Goal: Task Accomplishment & Management: Manage account settings

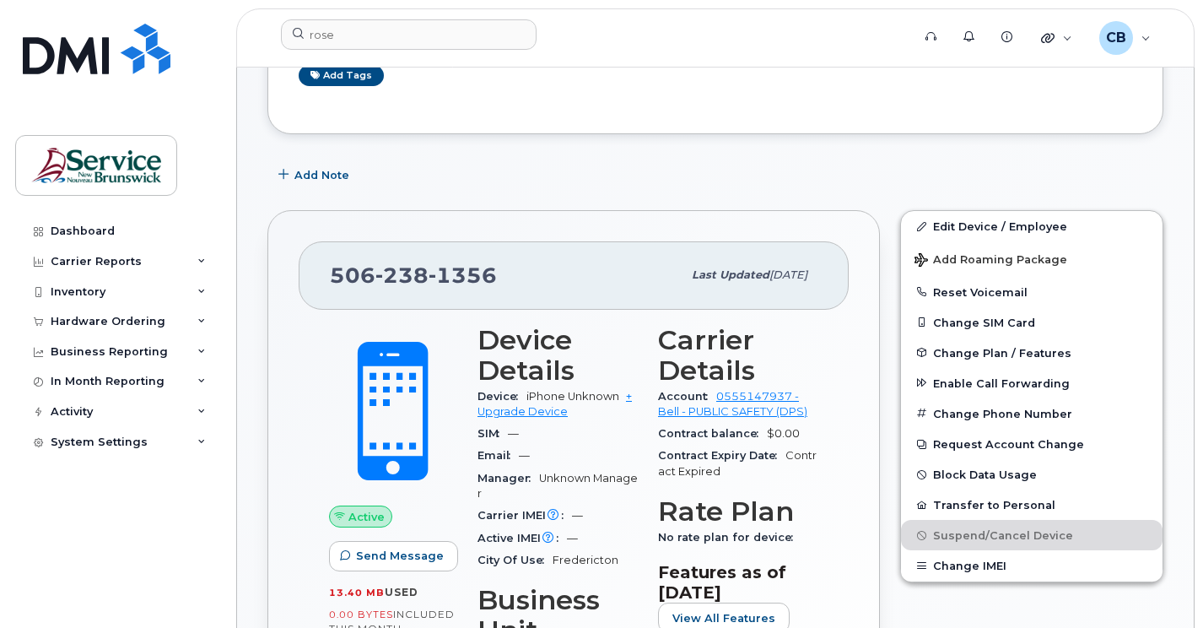
scroll to position [422, 0]
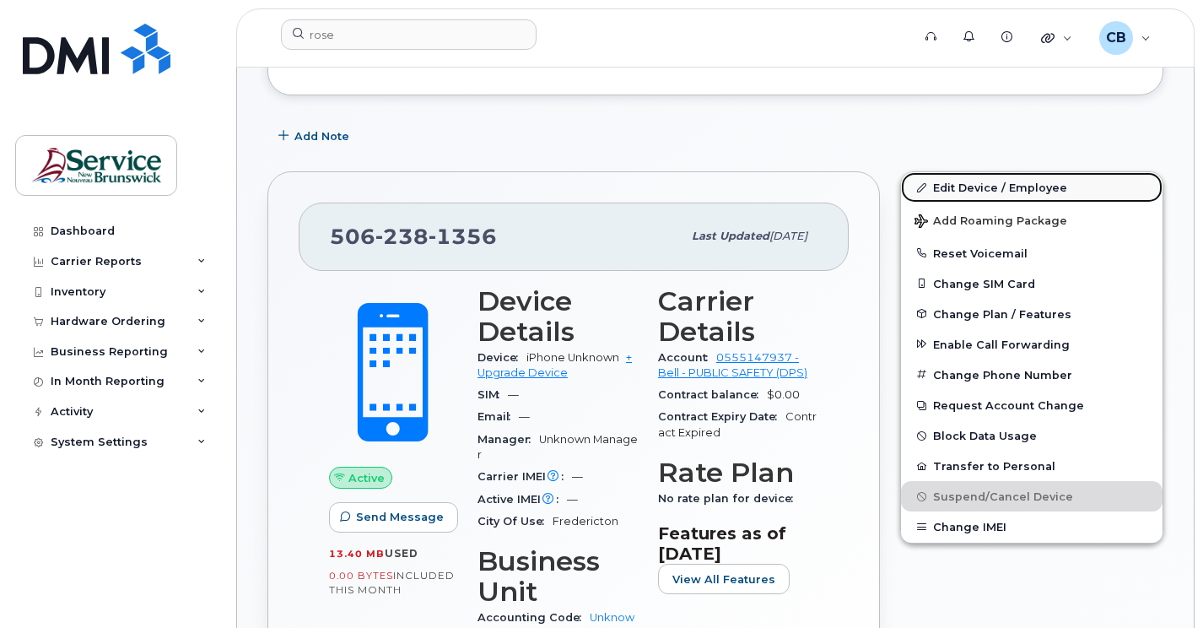
click at [988, 191] on link "Edit Device / Employee" at bounding box center [1032, 187] width 262 height 30
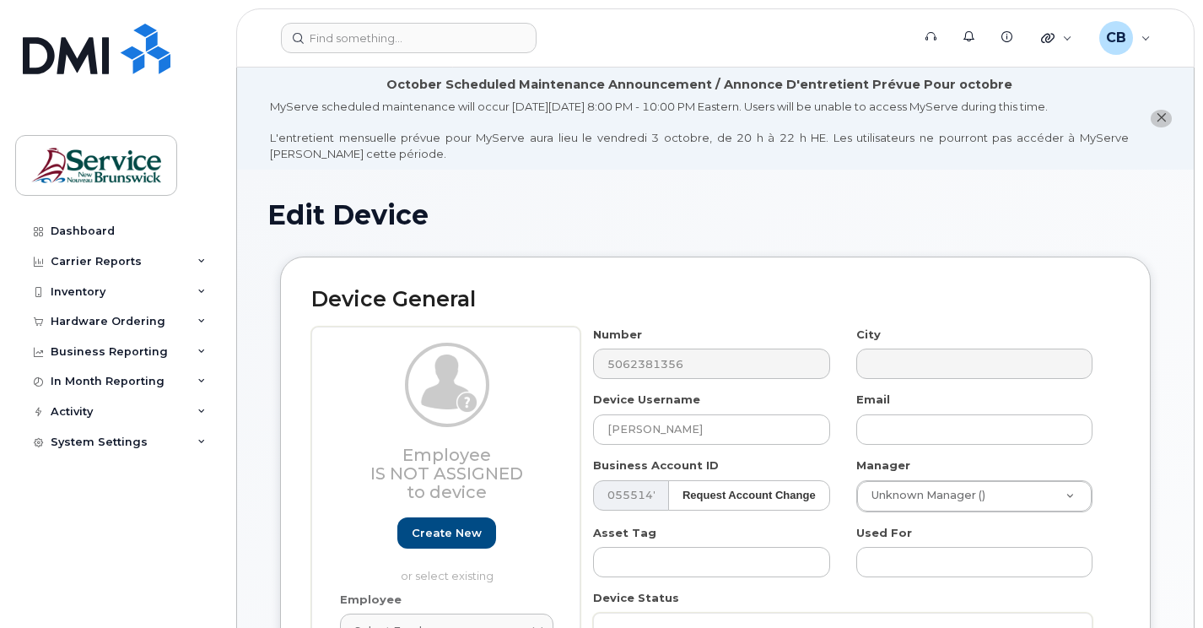
select select "34535605"
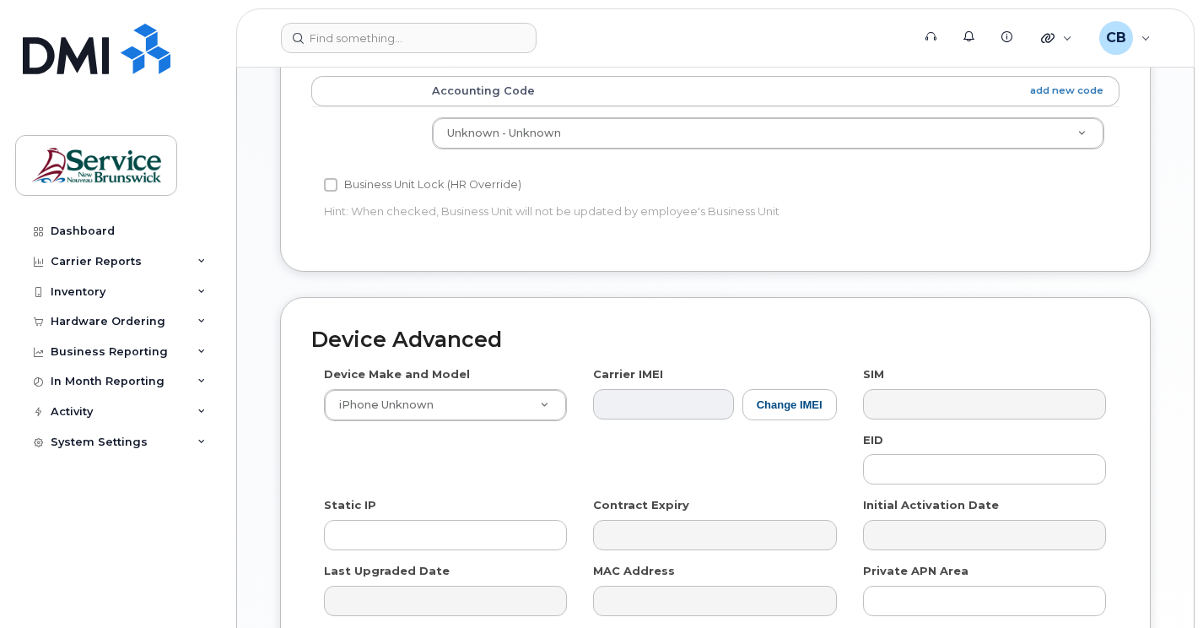
scroll to position [759, 0]
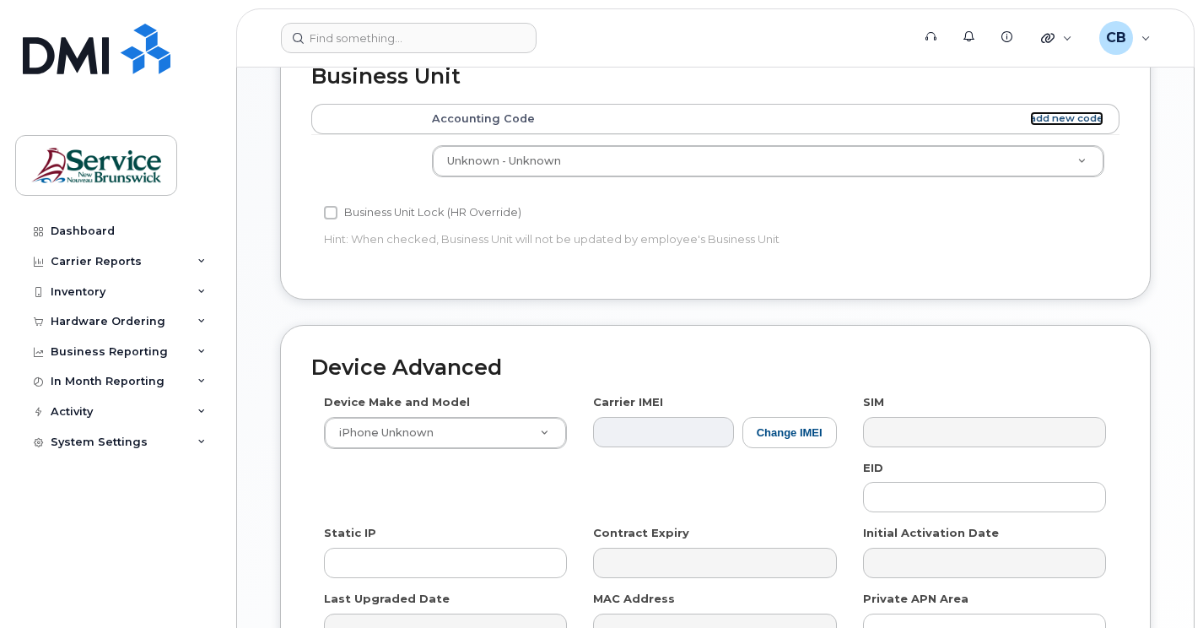
click at [1072, 119] on link "add new code" at bounding box center [1066, 118] width 73 height 14
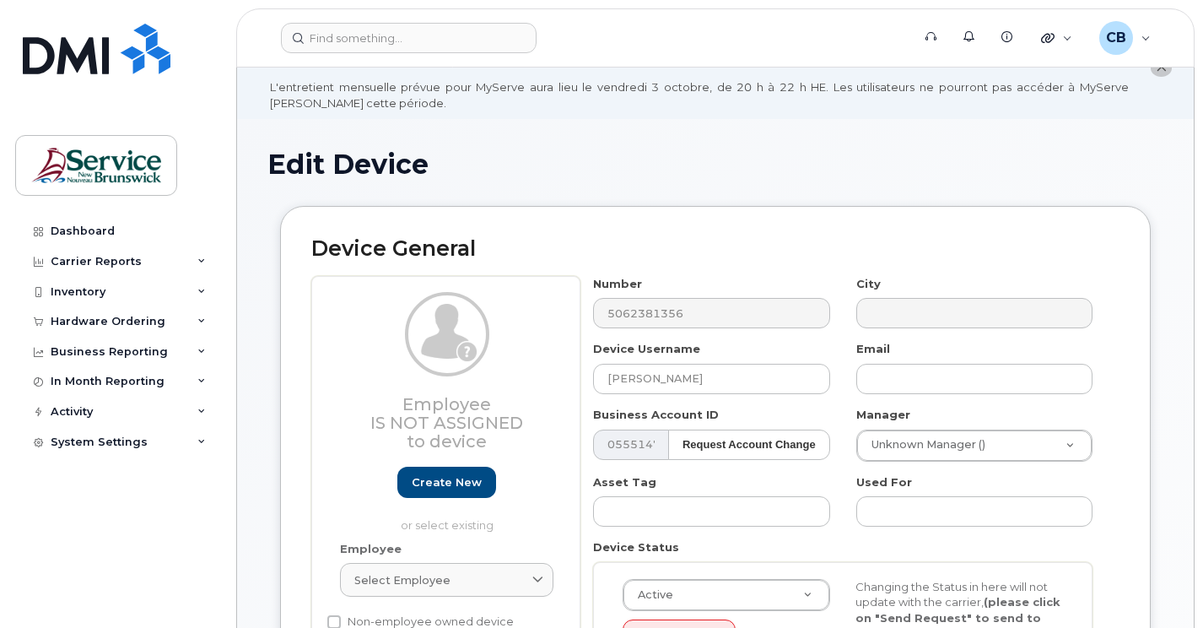
scroll to position [0, 0]
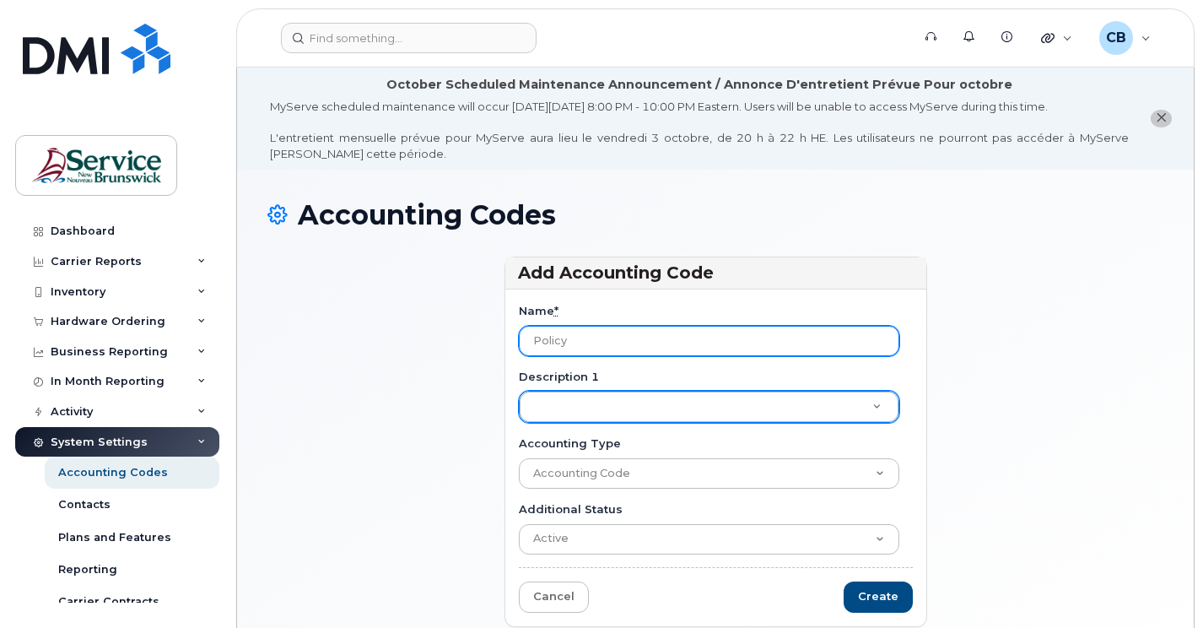
drag, startPoint x: 569, startPoint y: 337, endPoint x: 494, endPoint y: 352, distance: 75.6
click at [494, 352] on div "Add Accounting Code Name * Policy Description 1 Description 1 Accounting Type A…" at bounding box center [716, 448] width 448 height 385
click at [574, 341] on input "Policy" at bounding box center [709, 341] width 380 height 30
drag, startPoint x: 574, startPoint y: 341, endPoint x: 558, endPoint y: 346, distance: 16.0
click at [558, 346] on input "Policy" at bounding box center [709, 341] width 380 height 30
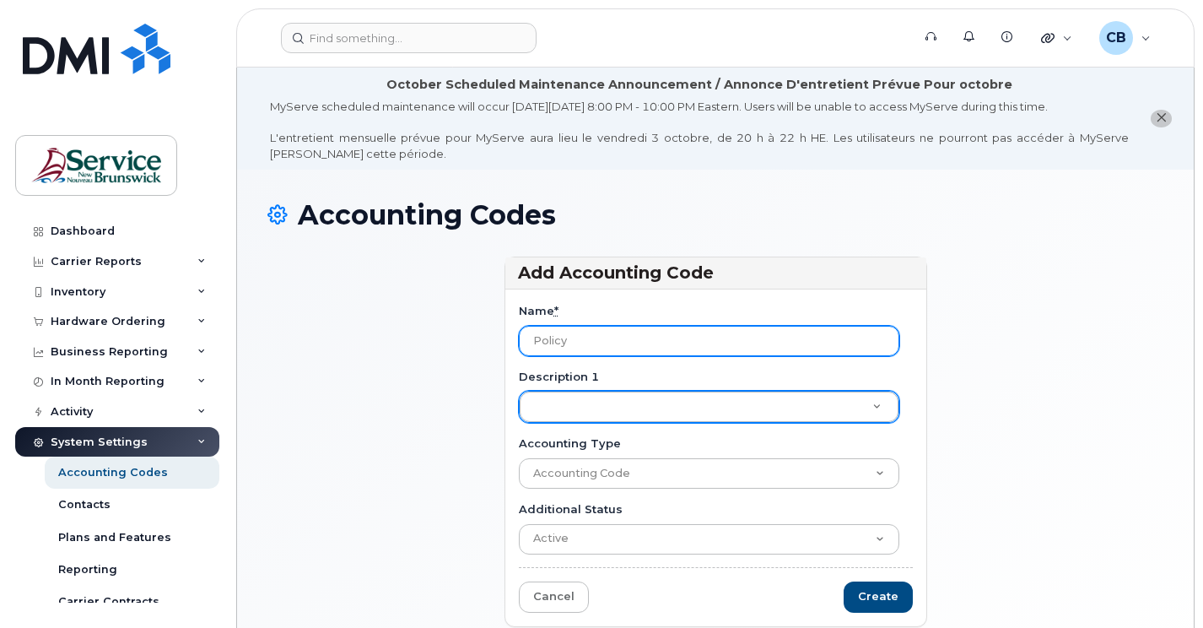
paste input "Tech. Safety and Corporate Services - 15166580"
type input "Tech. Safety and Corporate Services"
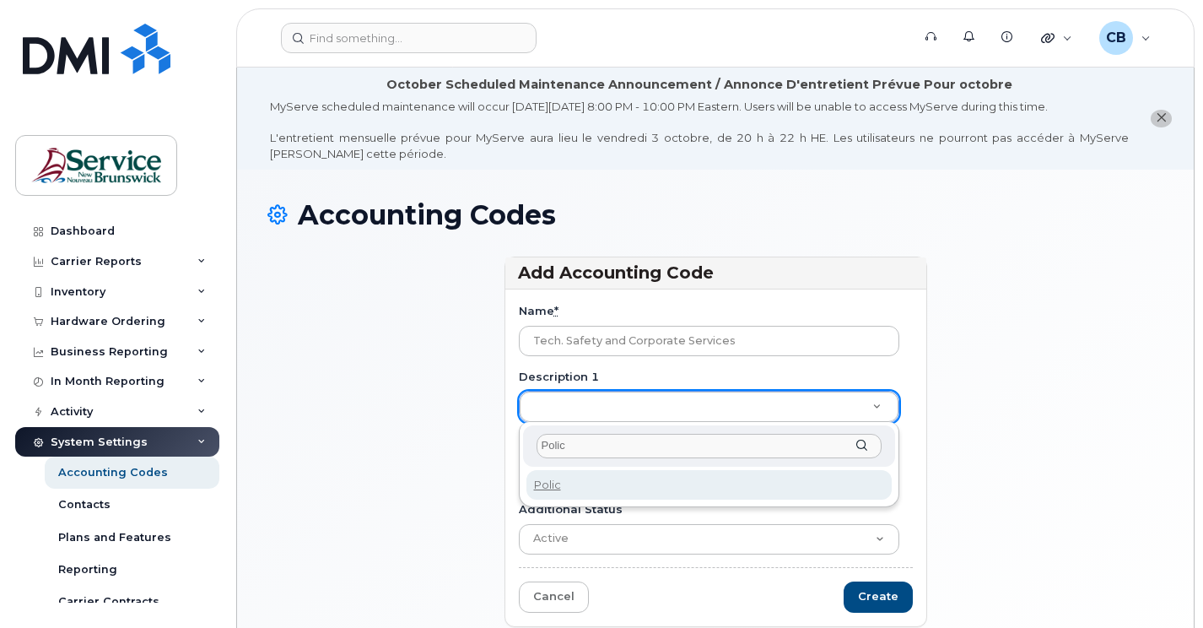
type input "Policy"
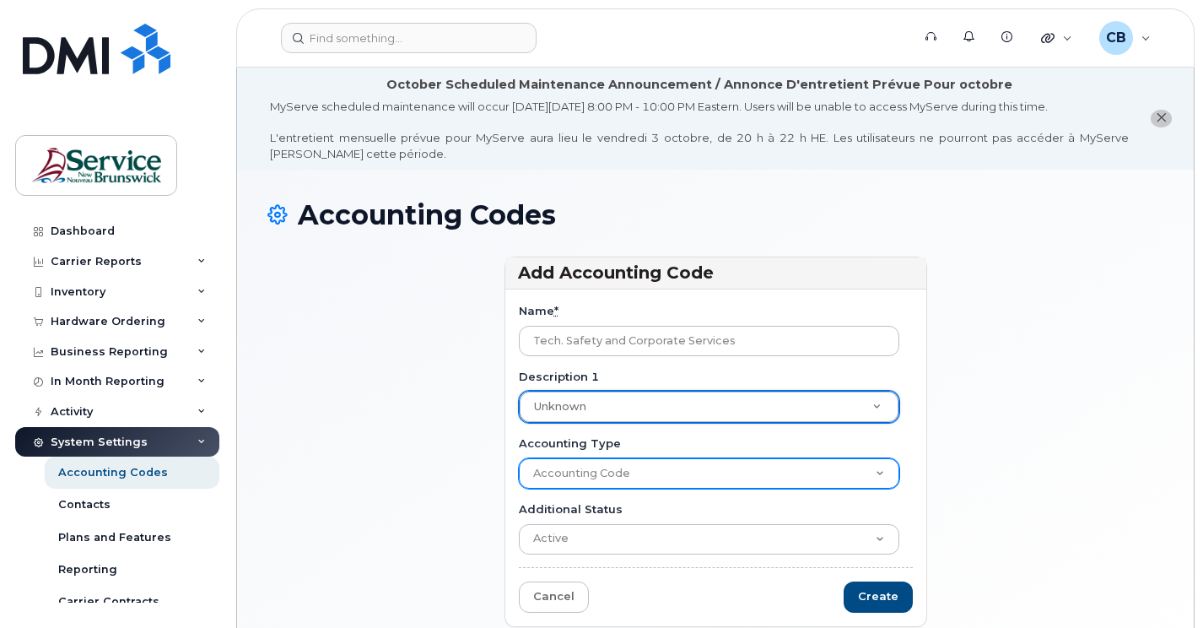
click at [739, 466] on select "Accounting Code" at bounding box center [709, 473] width 380 height 30
select select
click at [519, 458] on select "Accounting Code" at bounding box center [709, 473] width 380 height 30
click at [720, 480] on select "Accounting Code" at bounding box center [709, 473] width 380 height 30
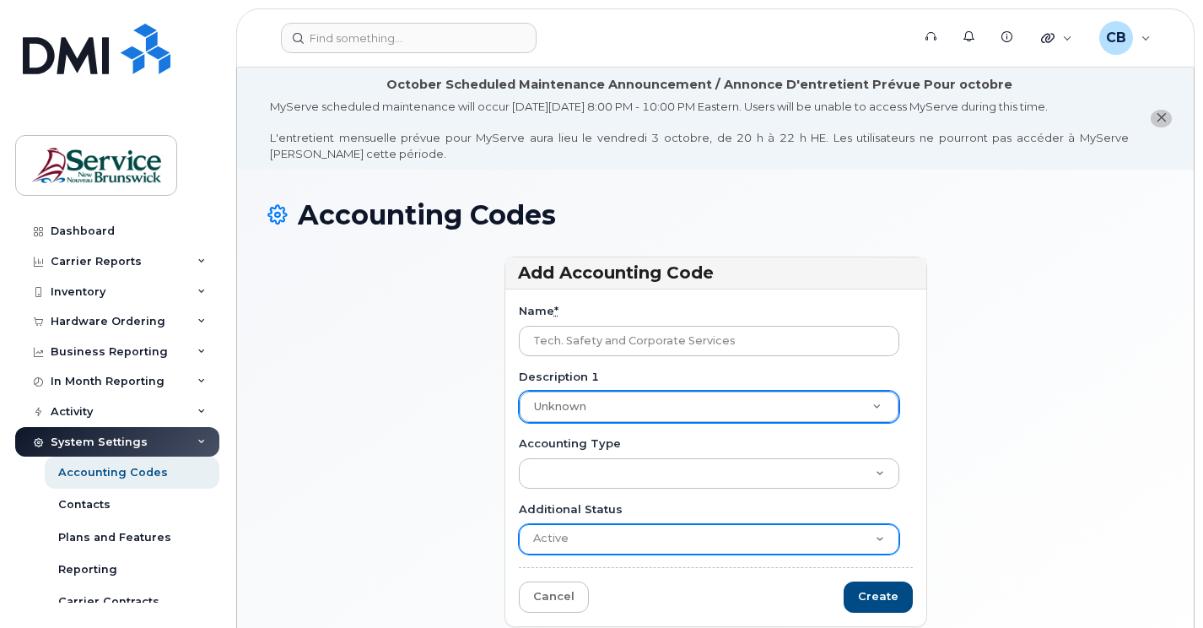
click at [869, 546] on select "Active Suspended Cancelled Closed" at bounding box center [709, 539] width 380 height 30
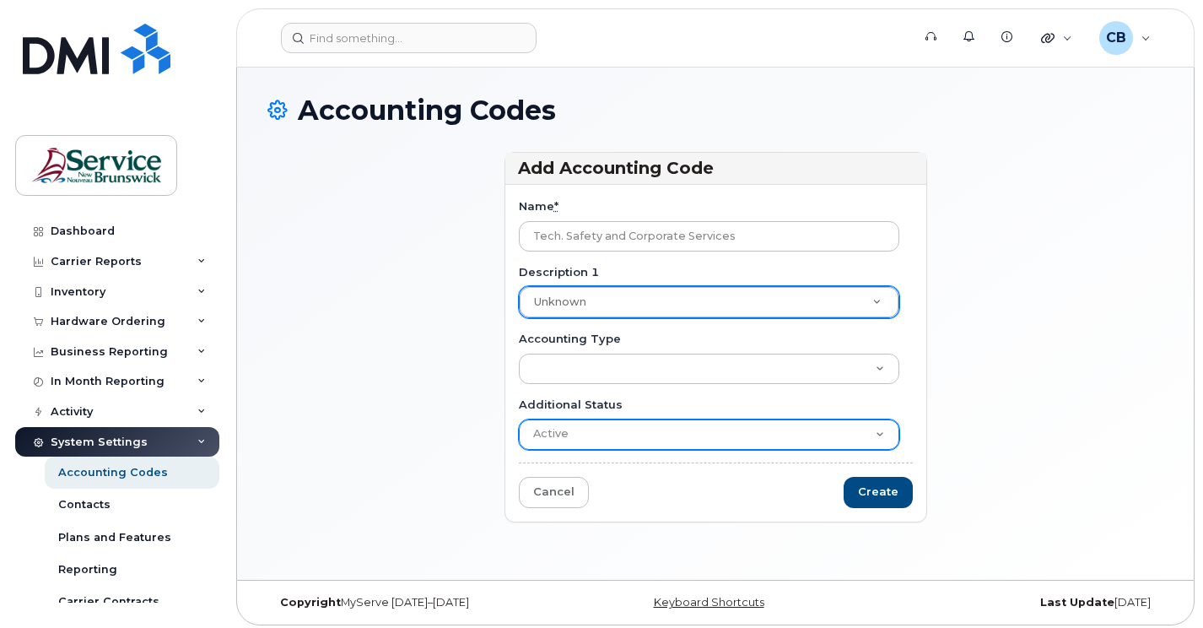
scroll to position [111, 0]
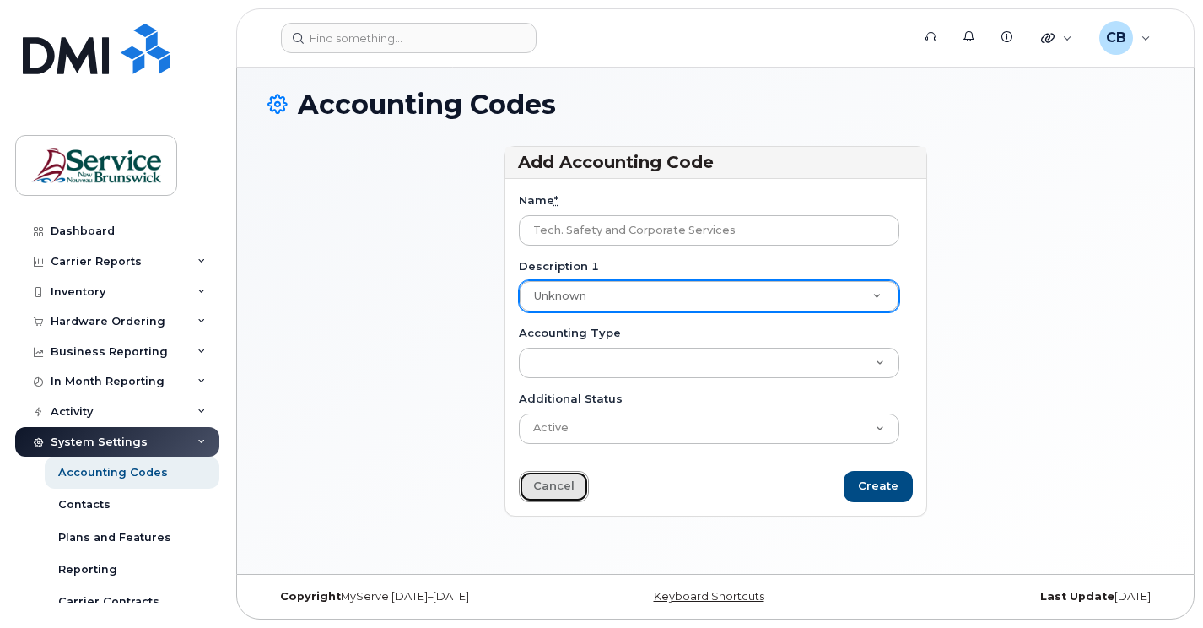
click at [553, 496] on link "Cancel" at bounding box center [554, 486] width 70 height 31
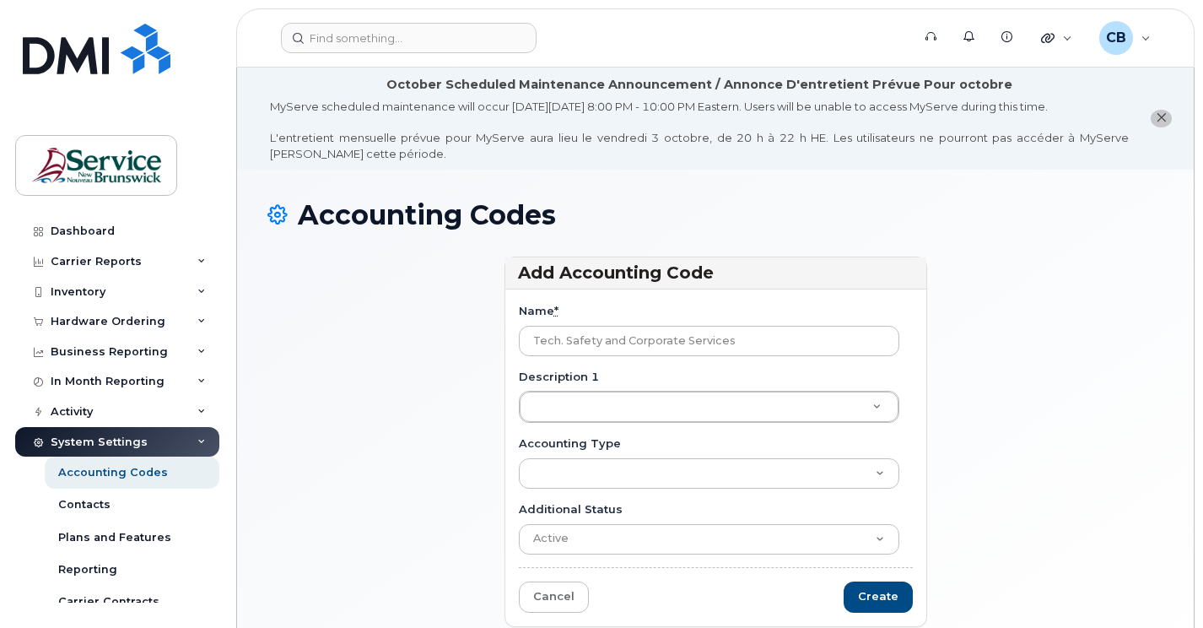
select select
drag, startPoint x: 695, startPoint y: 515, endPoint x: 709, endPoint y: 494, distance: 25.5
click at [462, 332] on div "Add Accounting Code Name * Tech. Safety and Corporate Services Description 1 De…" at bounding box center [715, 448] width 896 height 385
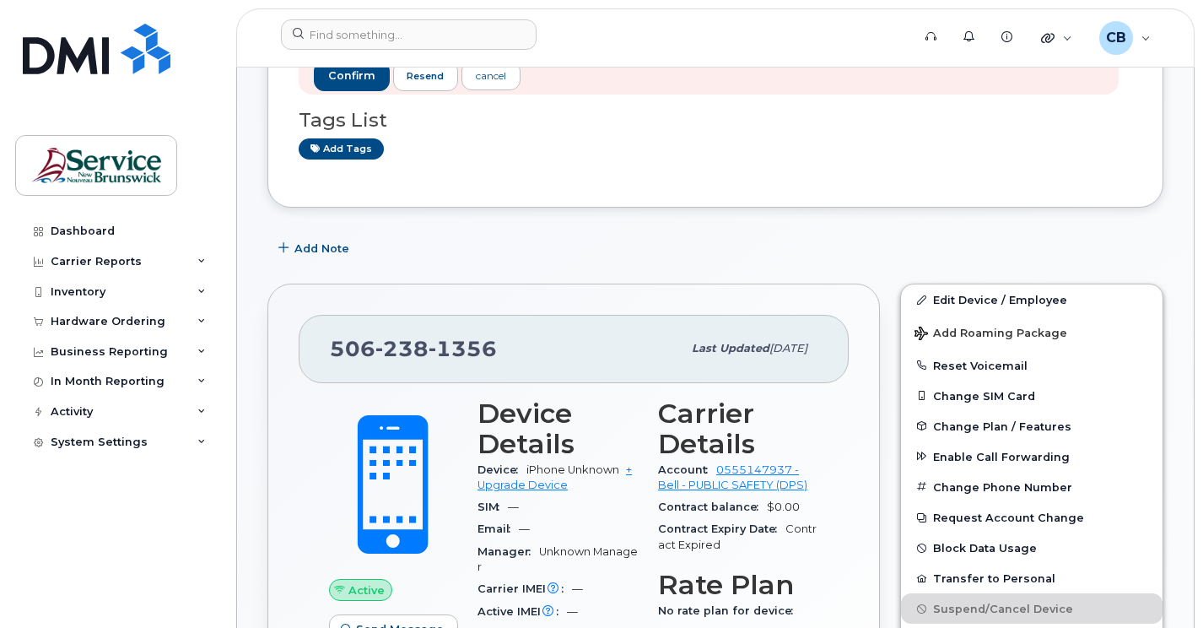
scroll to position [337, 0]
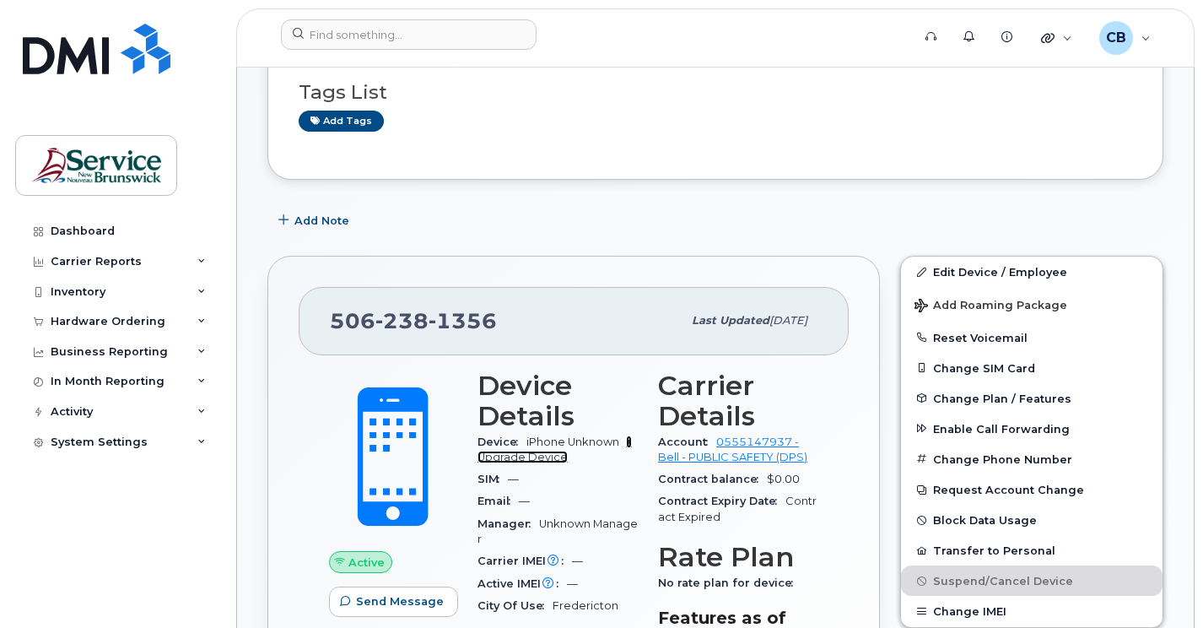
click at [540, 457] on link "+ Upgrade Device" at bounding box center [554, 449] width 154 height 28
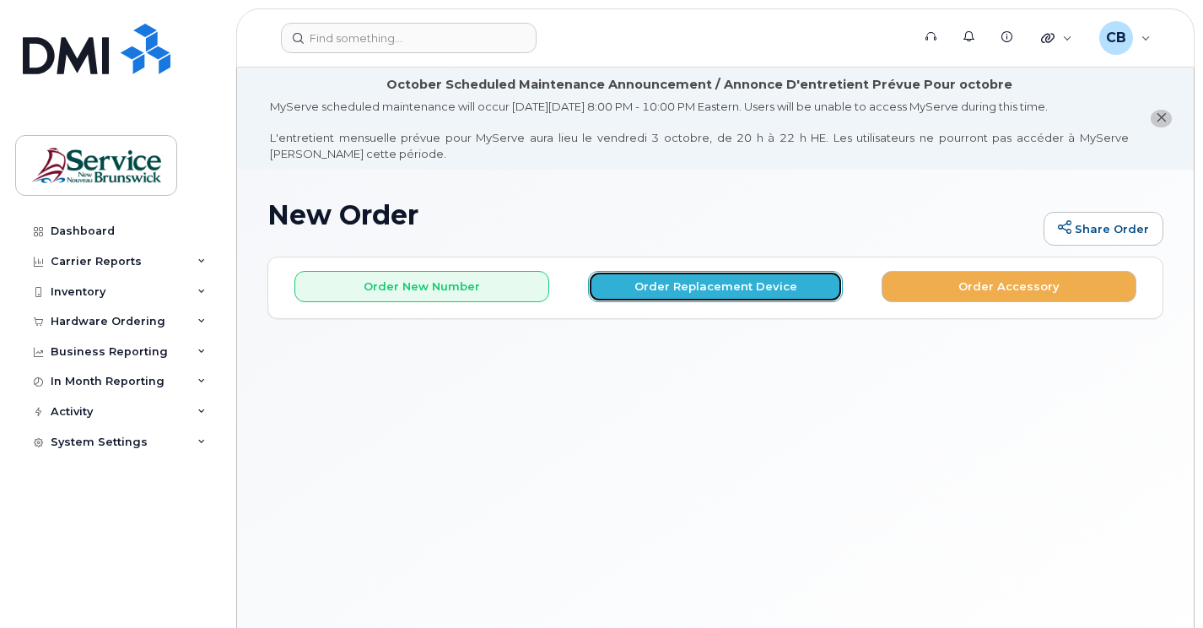
click at [705, 288] on button "Order Replacement Device" at bounding box center [715, 286] width 255 height 31
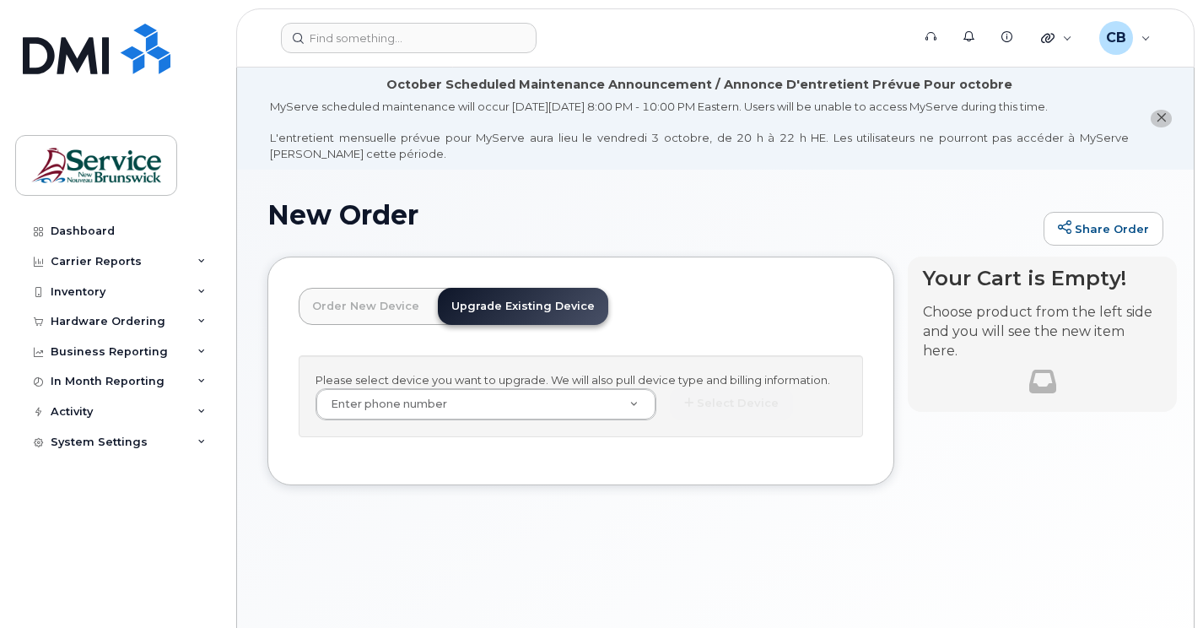
click at [671, 217] on h1 "New Order" at bounding box center [651, 215] width 768 height 30
click at [359, 310] on link "Order New Device" at bounding box center [366, 306] width 134 height 37
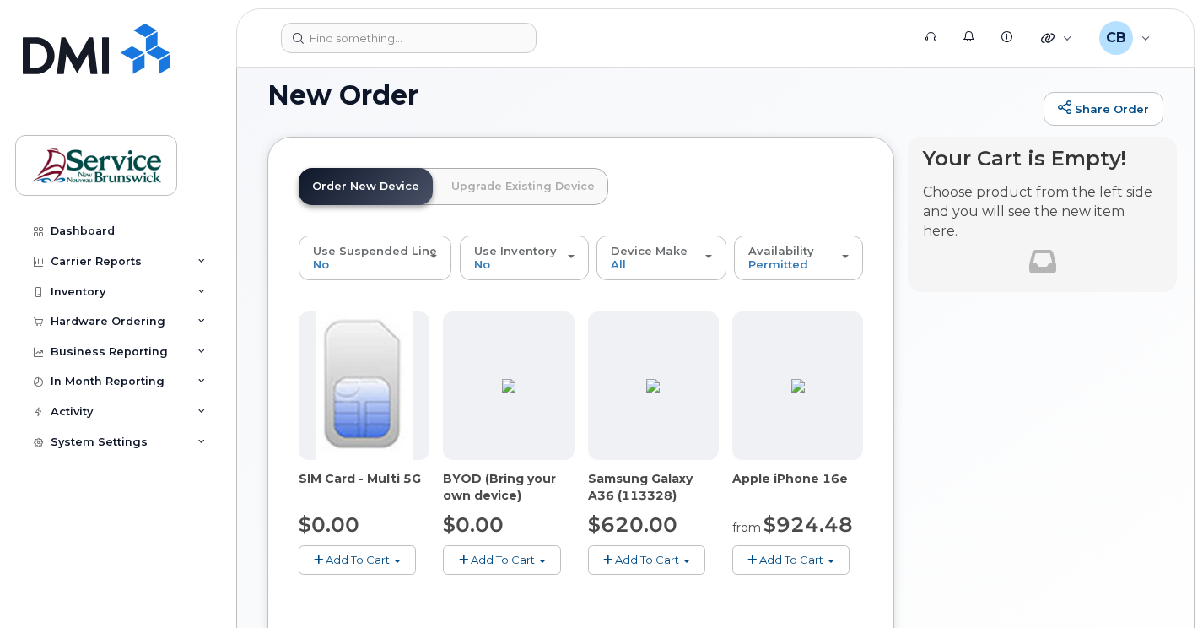
scroll to position [35, 0]
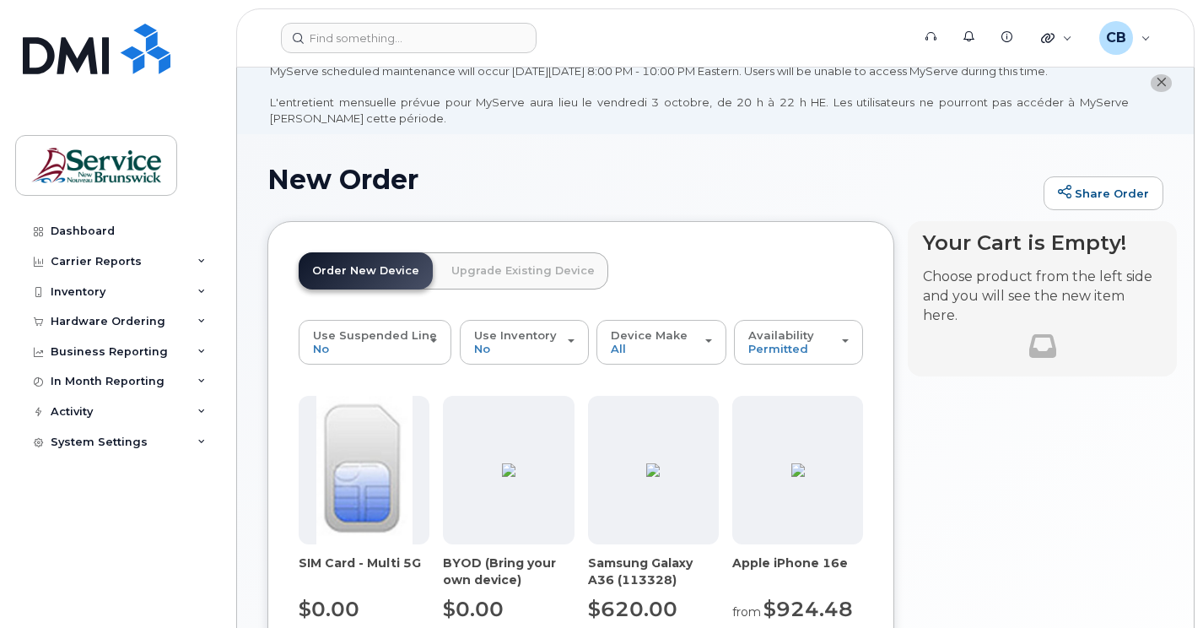
click at [504, 272] on link "Upgrade Existing Device" at bounding box center [523, 270] width 170 height 37
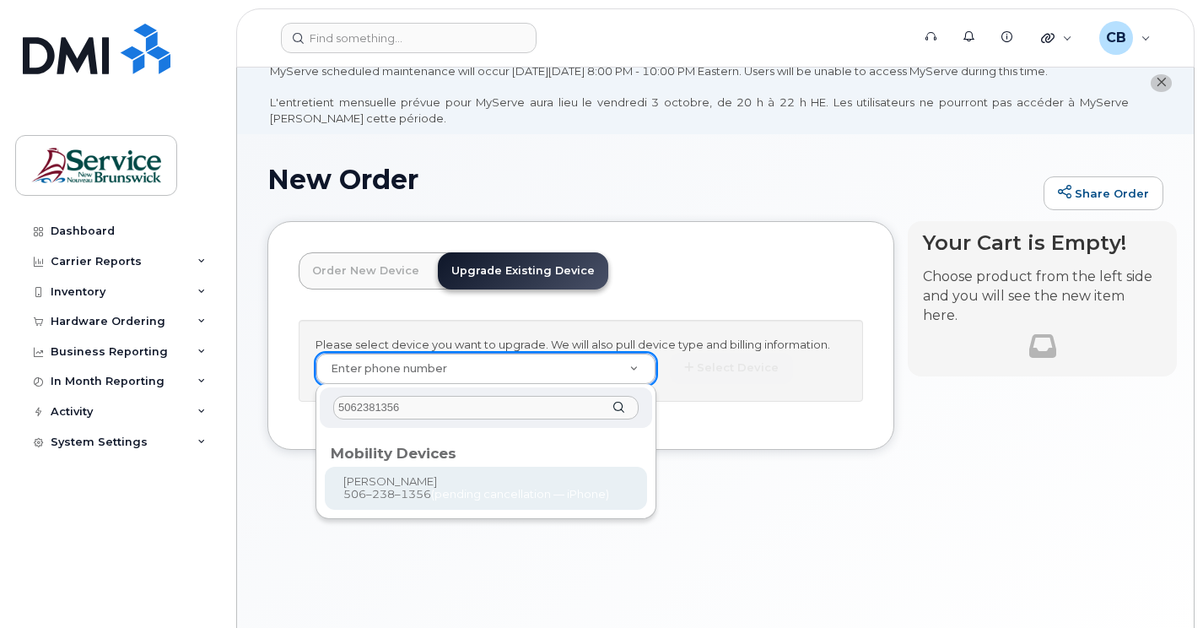
type input "5062381356"
type input "1244472"
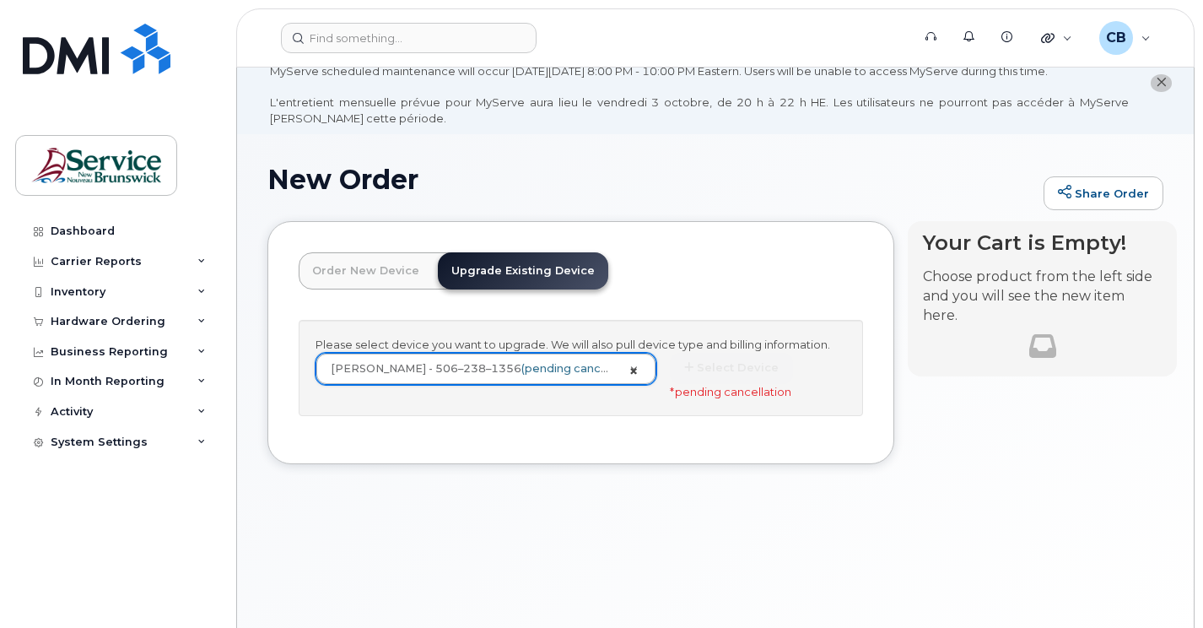
click at [637, 368] on link "Jessica Rose - 506–238–1356 (pending cancellation — iPhone)" at bounding box center [485, 368] width 339 height 30
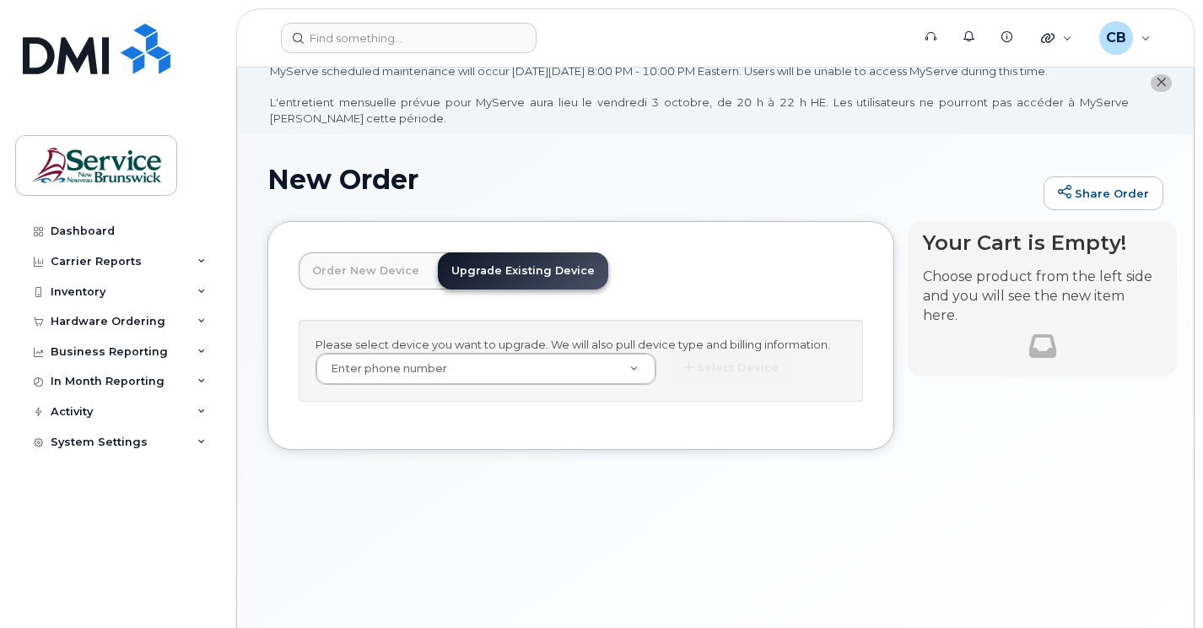
click at [885, 468] on div "Order New Device Upgrade Existing Device Order new device and new line Order ne…" at bounding box center [715, 348] width 896 height 254
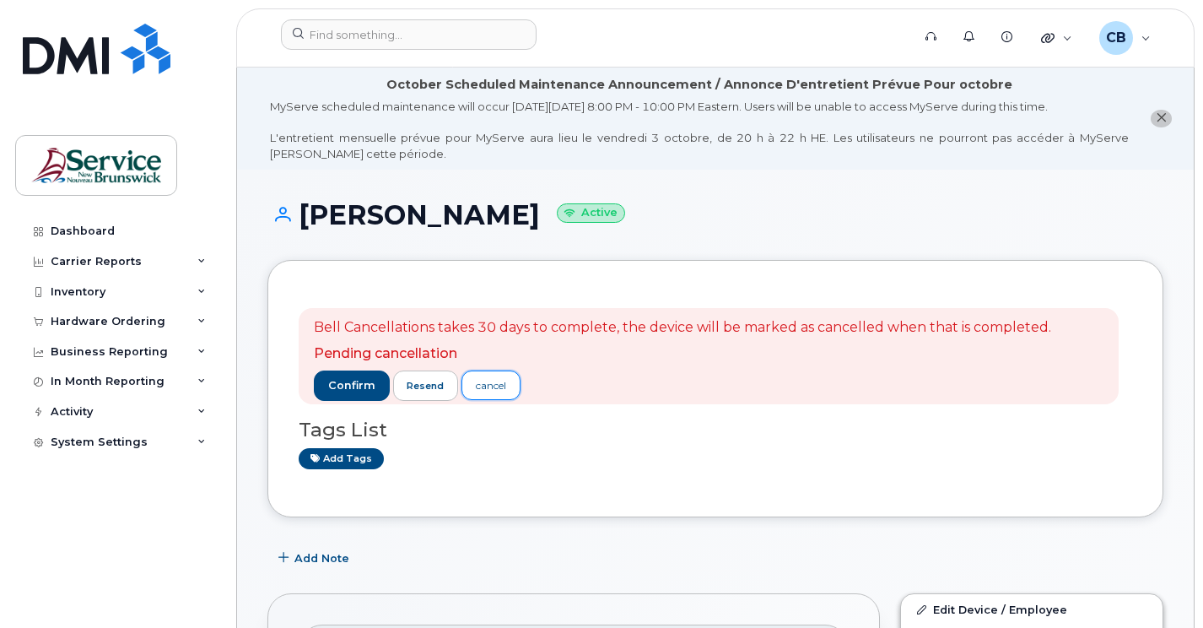
click at [492, 388] on div "cancel" at bounding box center [491, 385] width 30 height 15
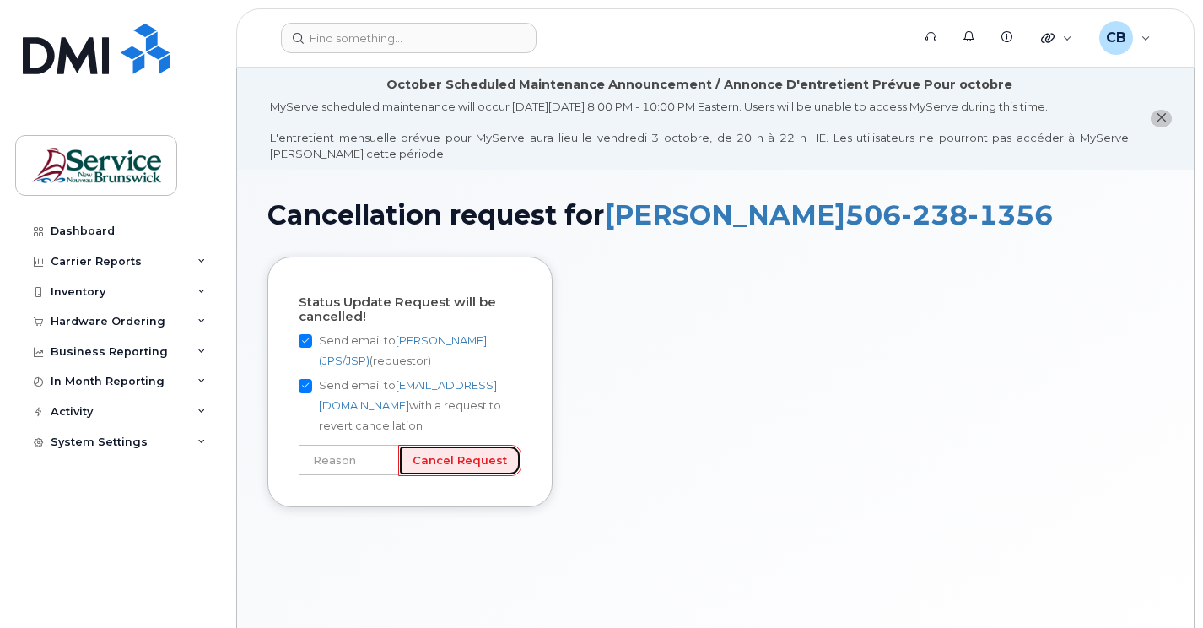
click at [470, 457] on input "Cancel Request" at bounding box center [459, 460] width 123 height 31
click at [382, 467] on input "text" at bounding box center [349, 460] width 100 height 30
type input "Picked number by mistake"
click at [458, 468] on input "Cancel Request" at bounding box center [459, 460] width 123 height 31
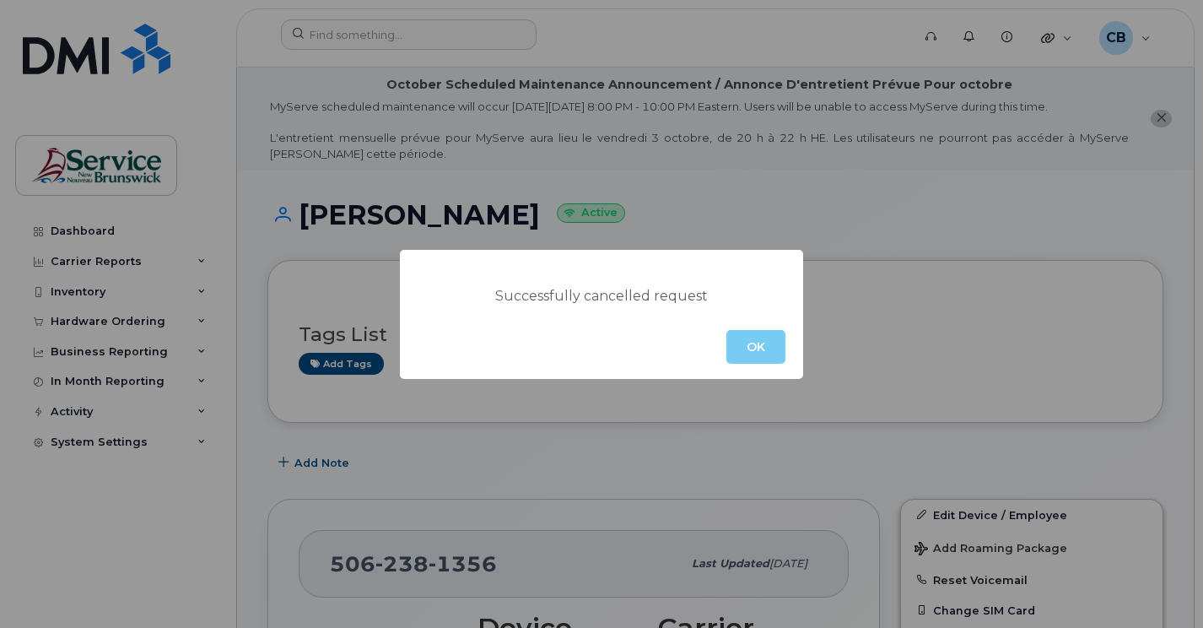
click at [755, 347] on button "OK" at bounding box center [755, 347] width 59 height 34
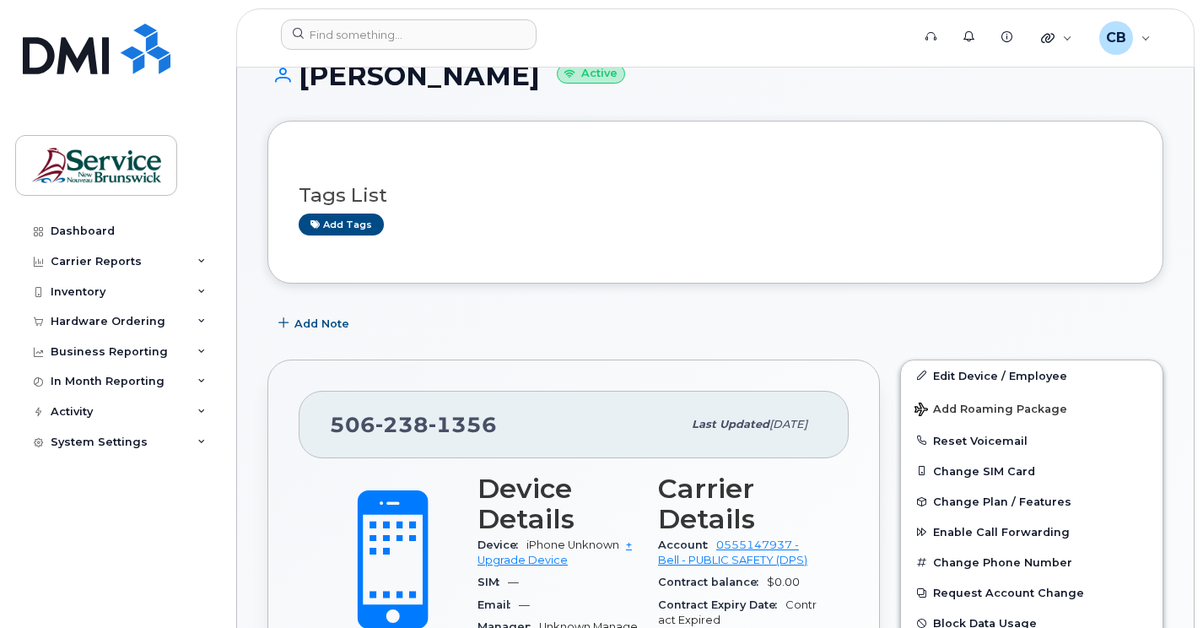
scroll to position [169, 0]
